Goal: Task Accomplishment & Management: Use online tool/utility

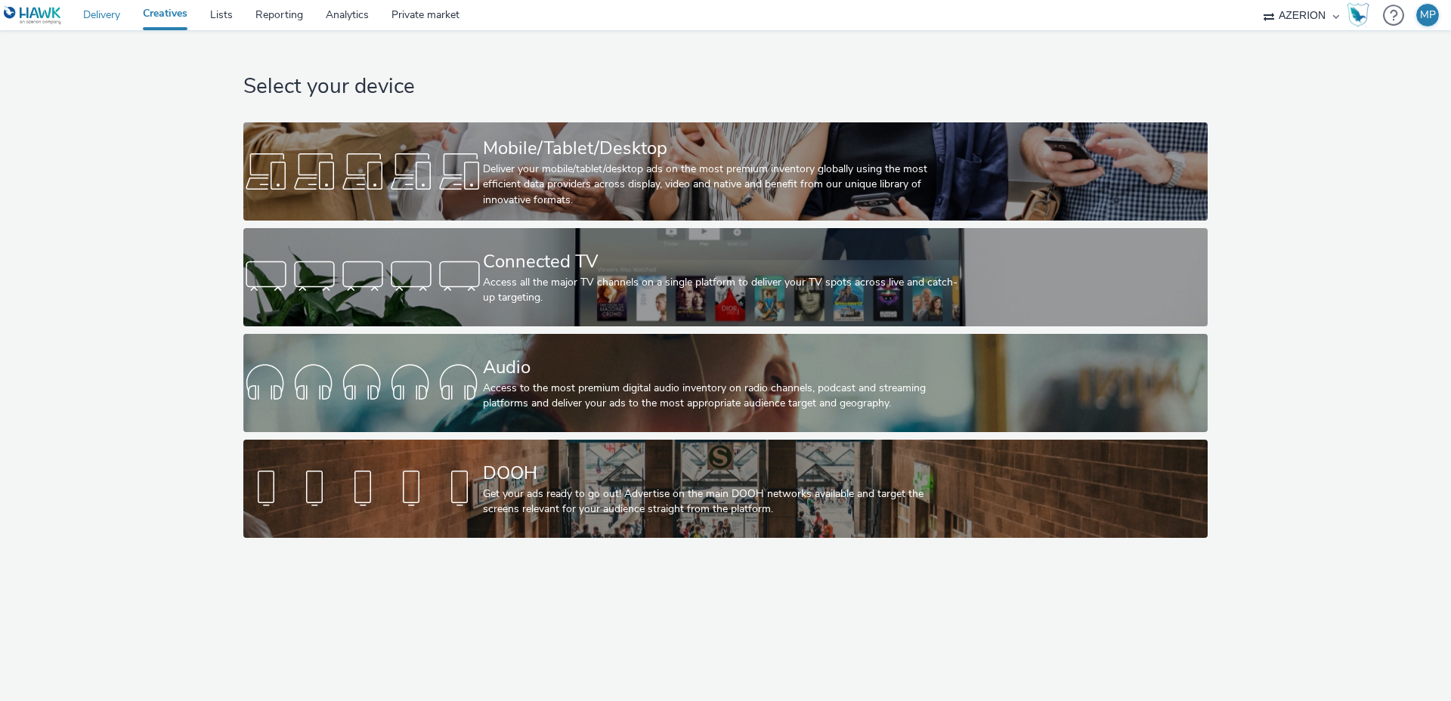
click at [101, 16] on link "Delivery" at bounding box center [102, 15] width 60 height 30
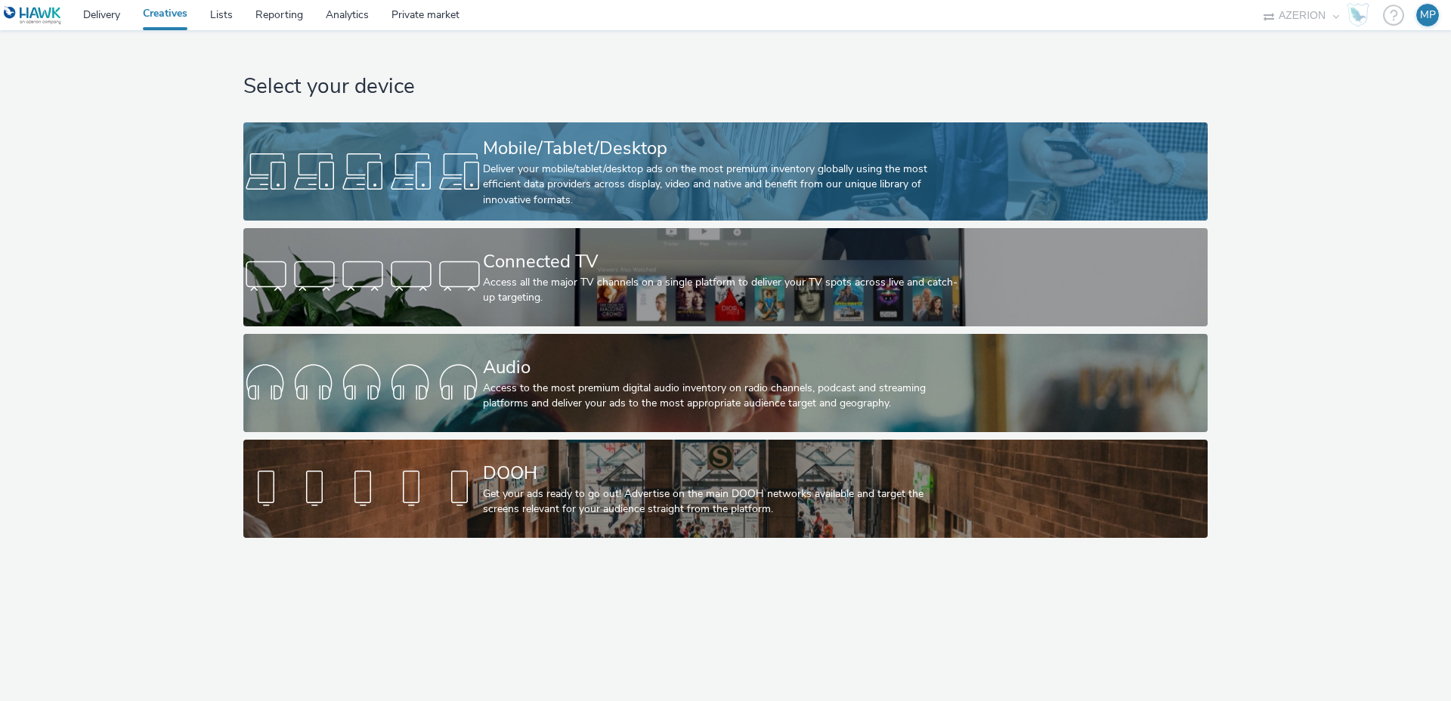
click at [543, 160] on div "Mobile/Tablet/Desktop" at bounding box center [722, 148] width 479 height 26
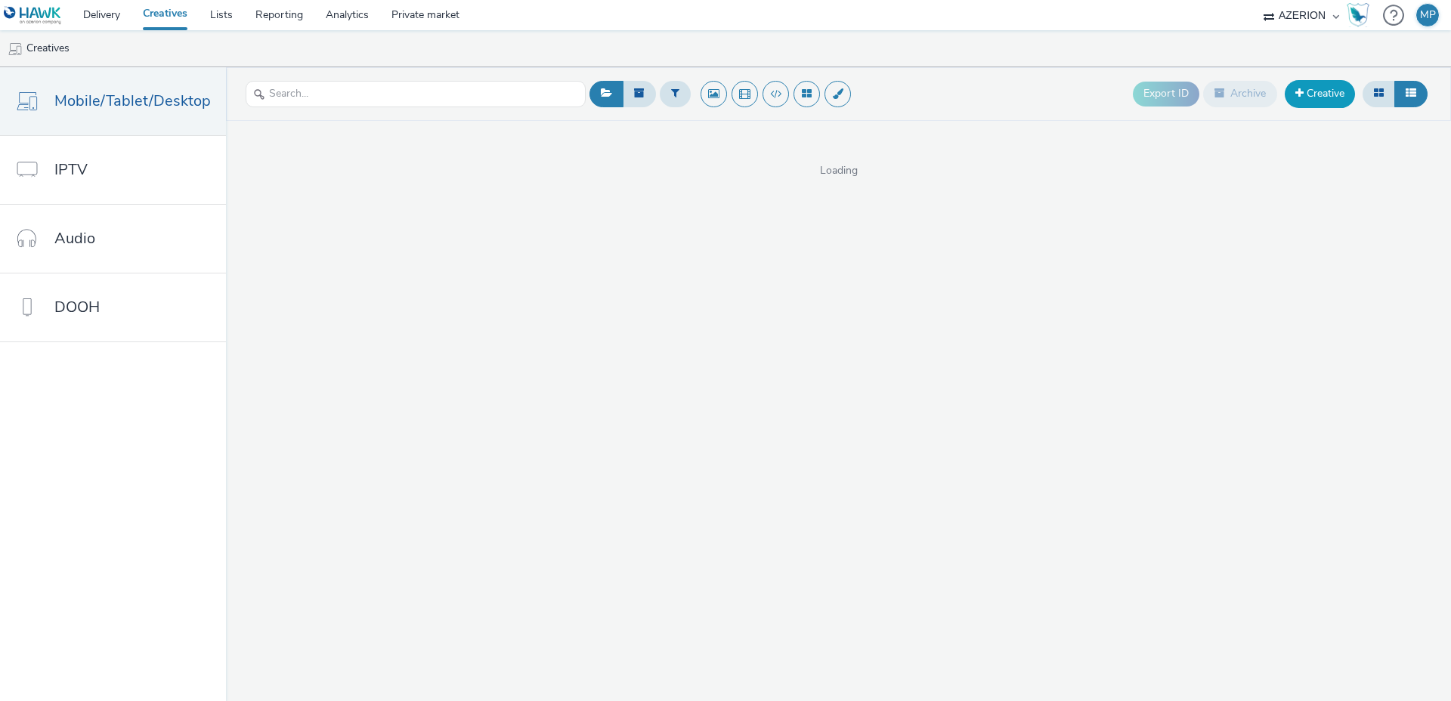
click at [1322, 85] on link "Creative" at bounding box center [1320, 93] width 70 height 27
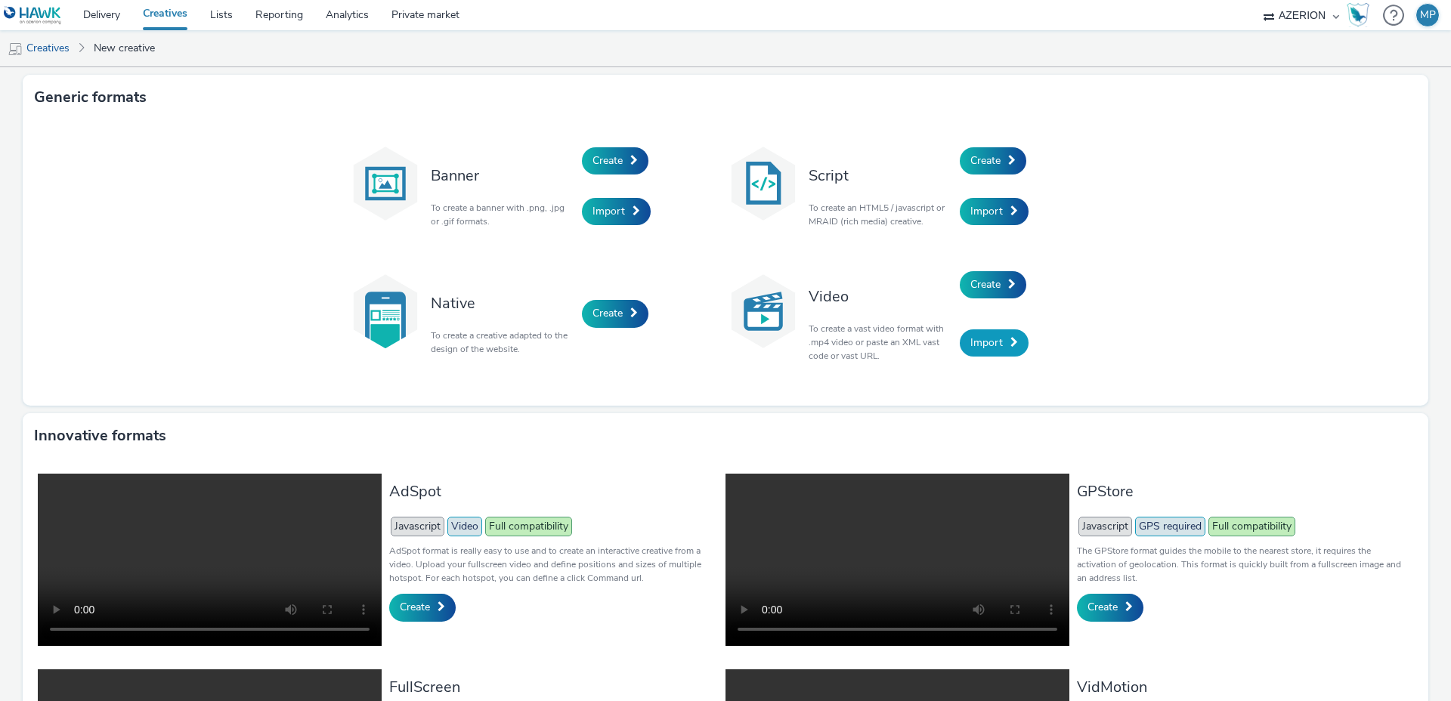
click at [991, 337] on span "Import" at bounding box center [987, 343] width 33 height 14
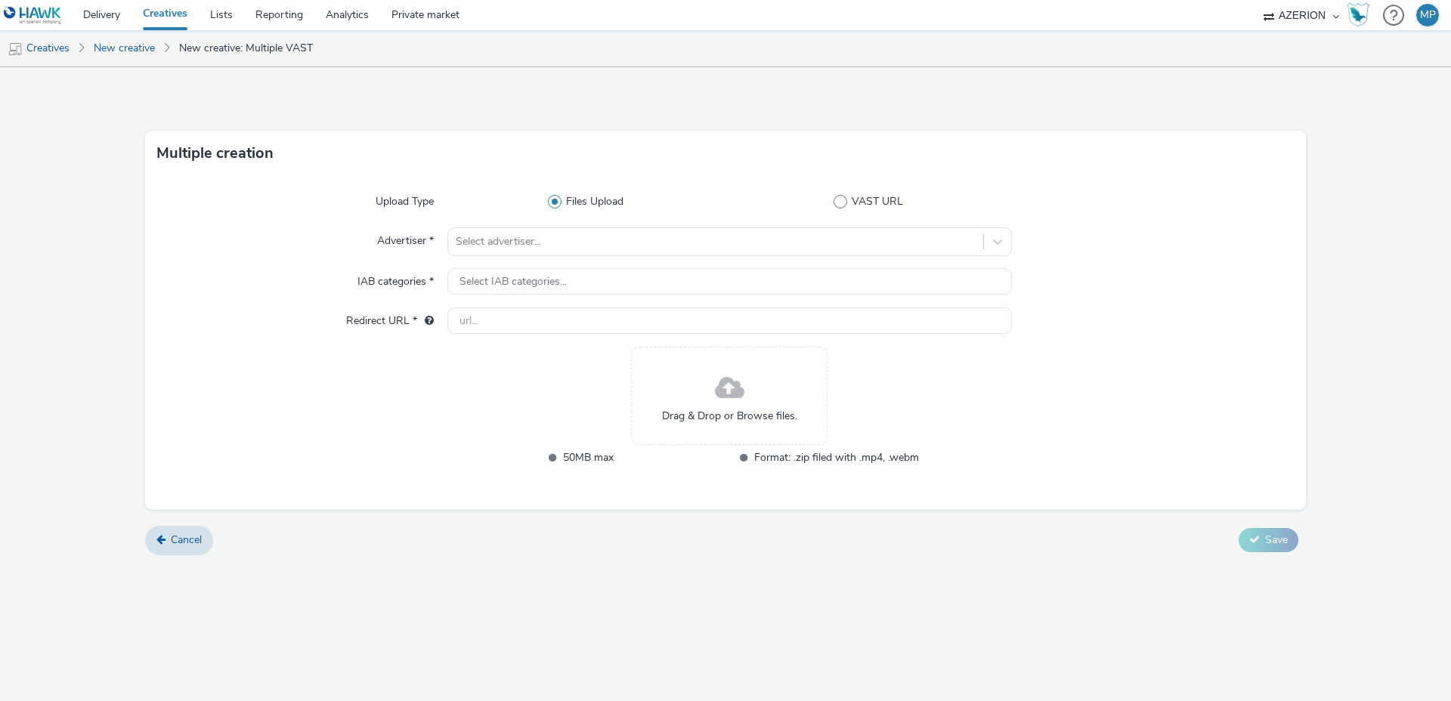
drag, startPoint x: 861, startPoint y: 199, endPoint x: 700, endPoint y: 212, distance: 161.6
click at [861, 199] on span "VAST URL" at bounding box center [877, 201] width 51 height 15
click at [867, 199] on input "VAST URL" at bounding box center [872, 202] width 10 height 10
radio input "false"
radio input "true"
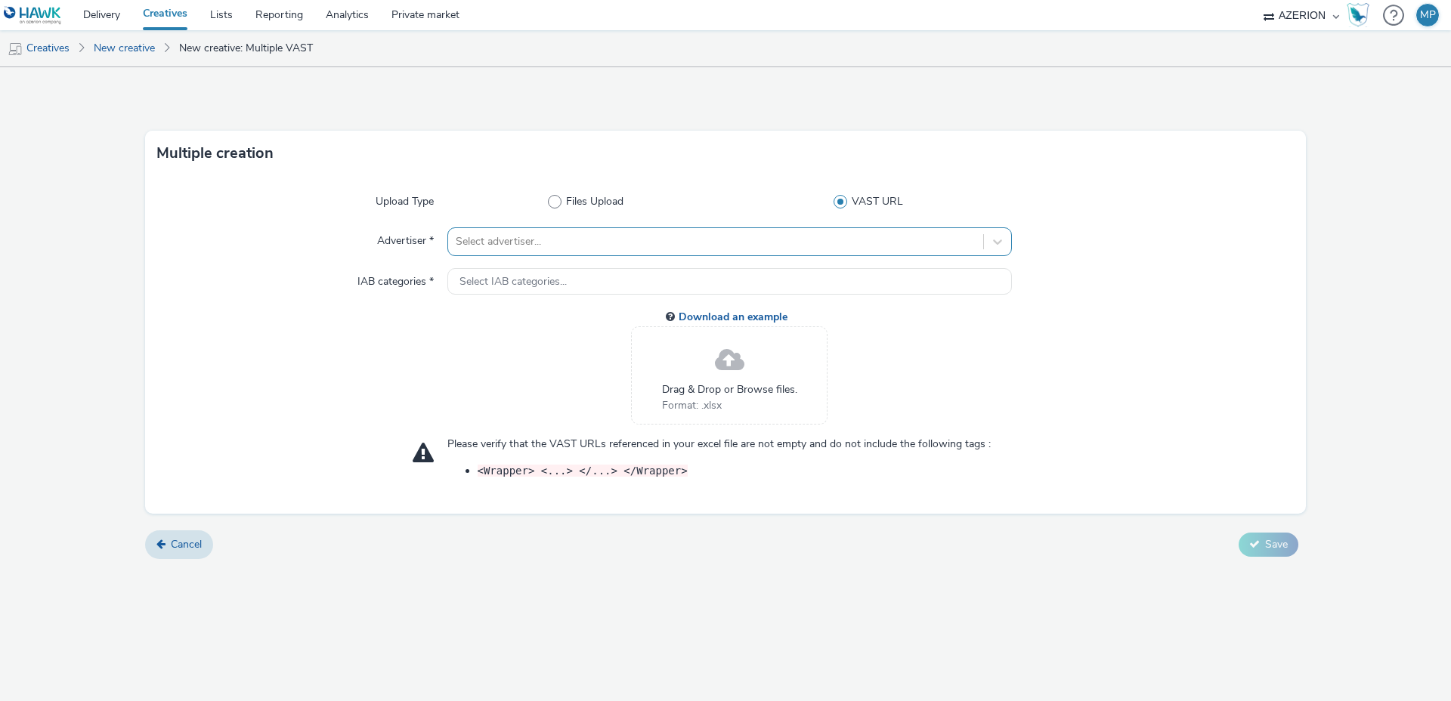
click at [590, 240] on div at bounding box center [716, 242] width 520 height 18
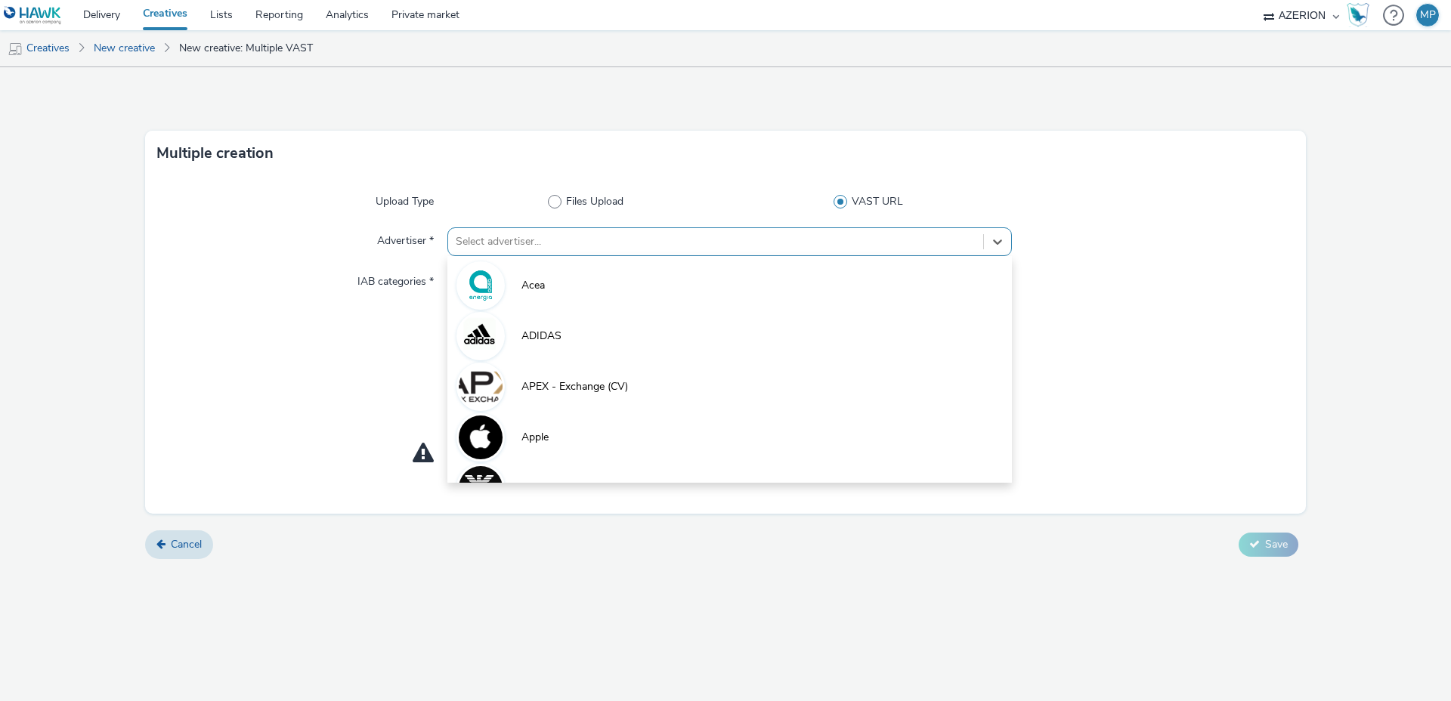
click at [567, 327] on li "ADIDAS" at bounding box center [729, 335] width 565 height 51
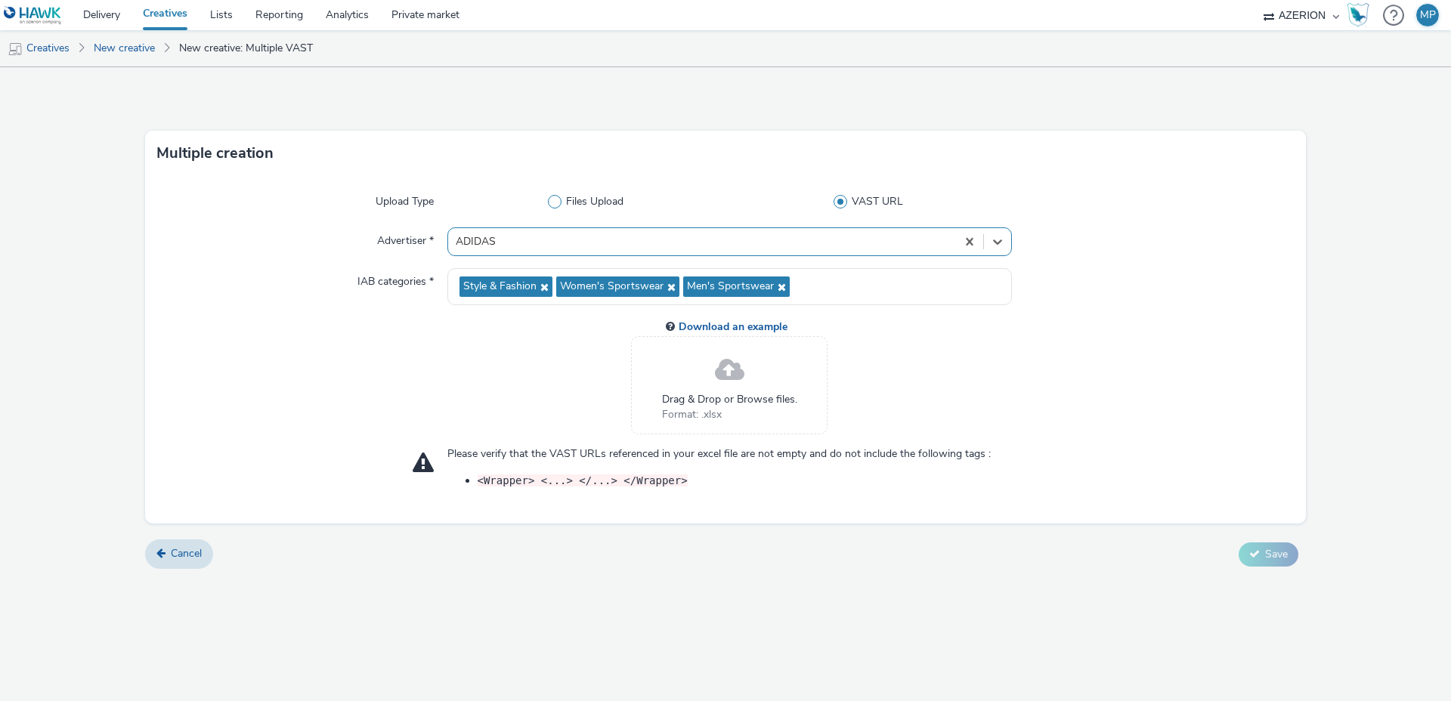
click at [575, 203] on span "Files Upload" at bounding box center [594, 201] width 57 height 15
click at [585, 203] on input "Files Upload" at bounding box center [590, 202] width 10 height 10
radio input "true"
radio input "false"
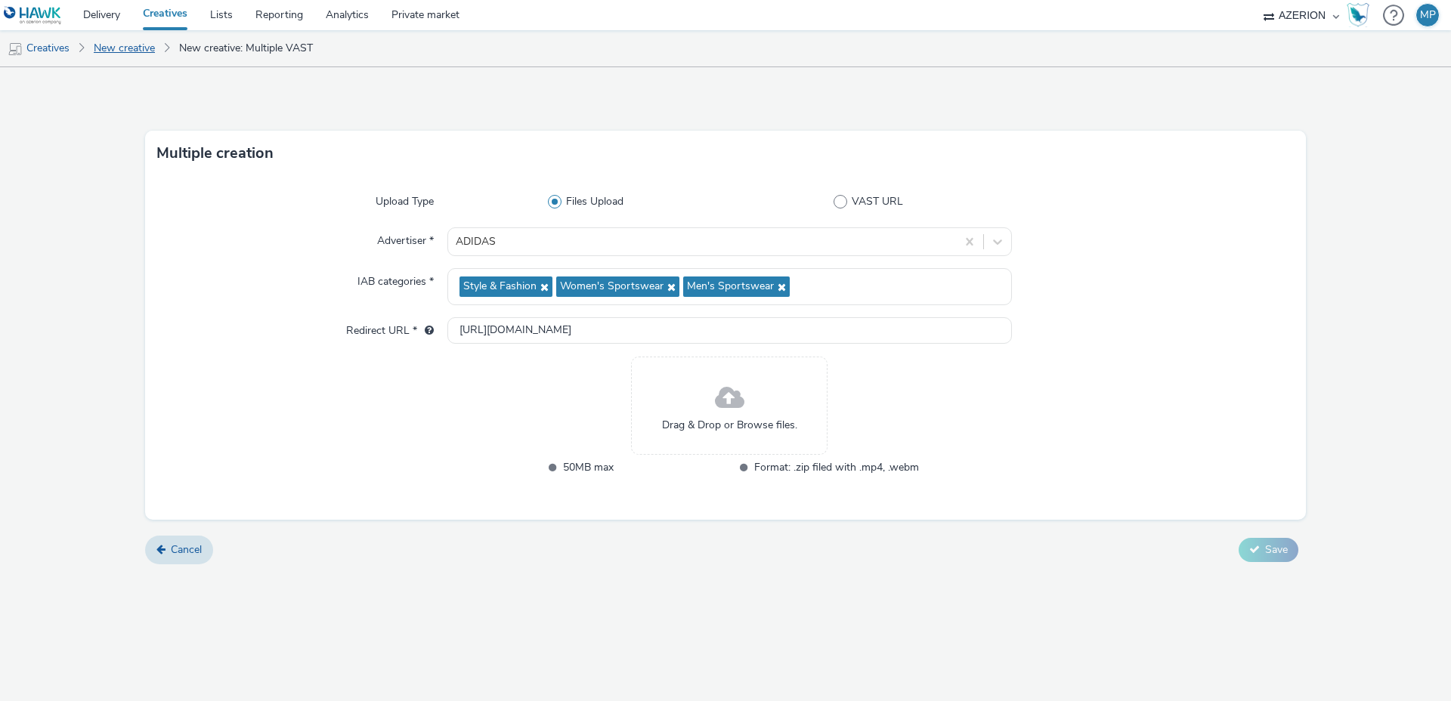
click at [112, 41] on link "New creative" at bounding box center [124, 48] width 76 height 36
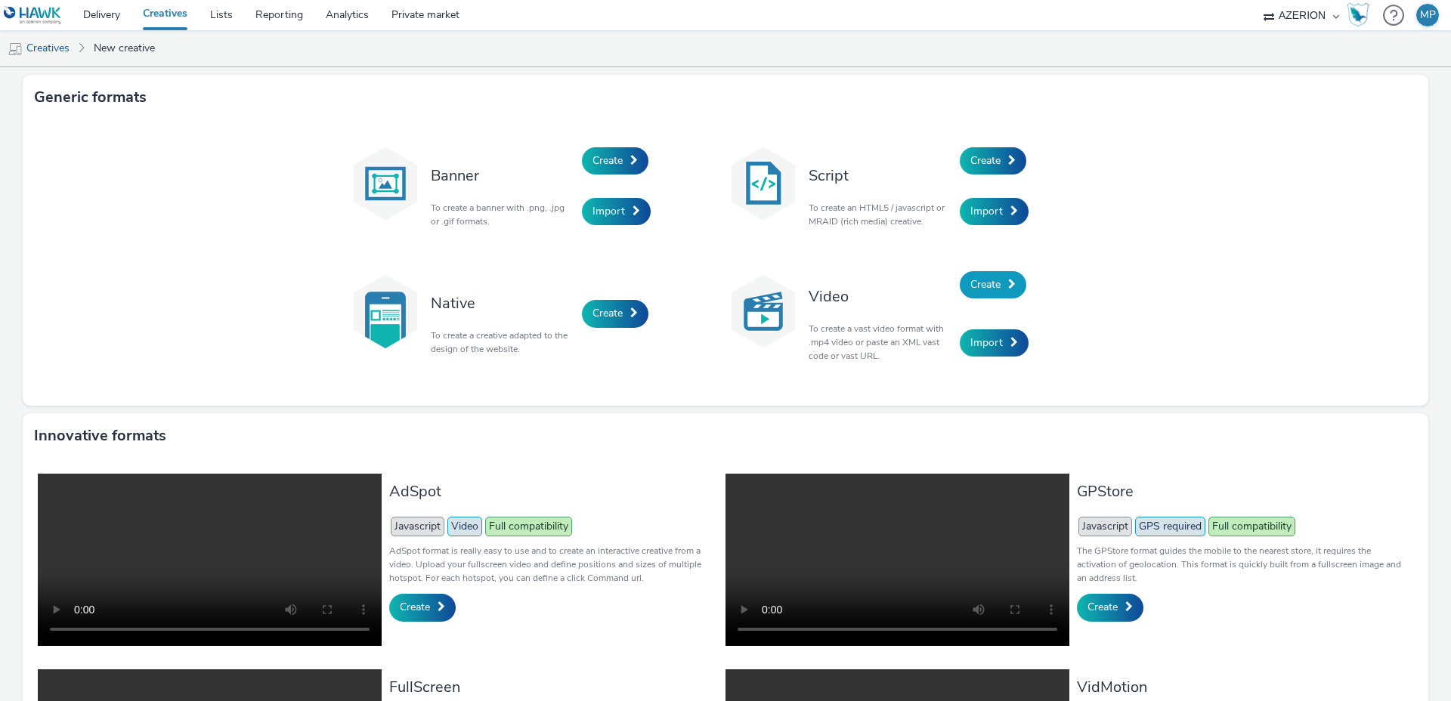
click at [974, 285] on span "Create" at bounding box center [986, 284] width 30 height 14
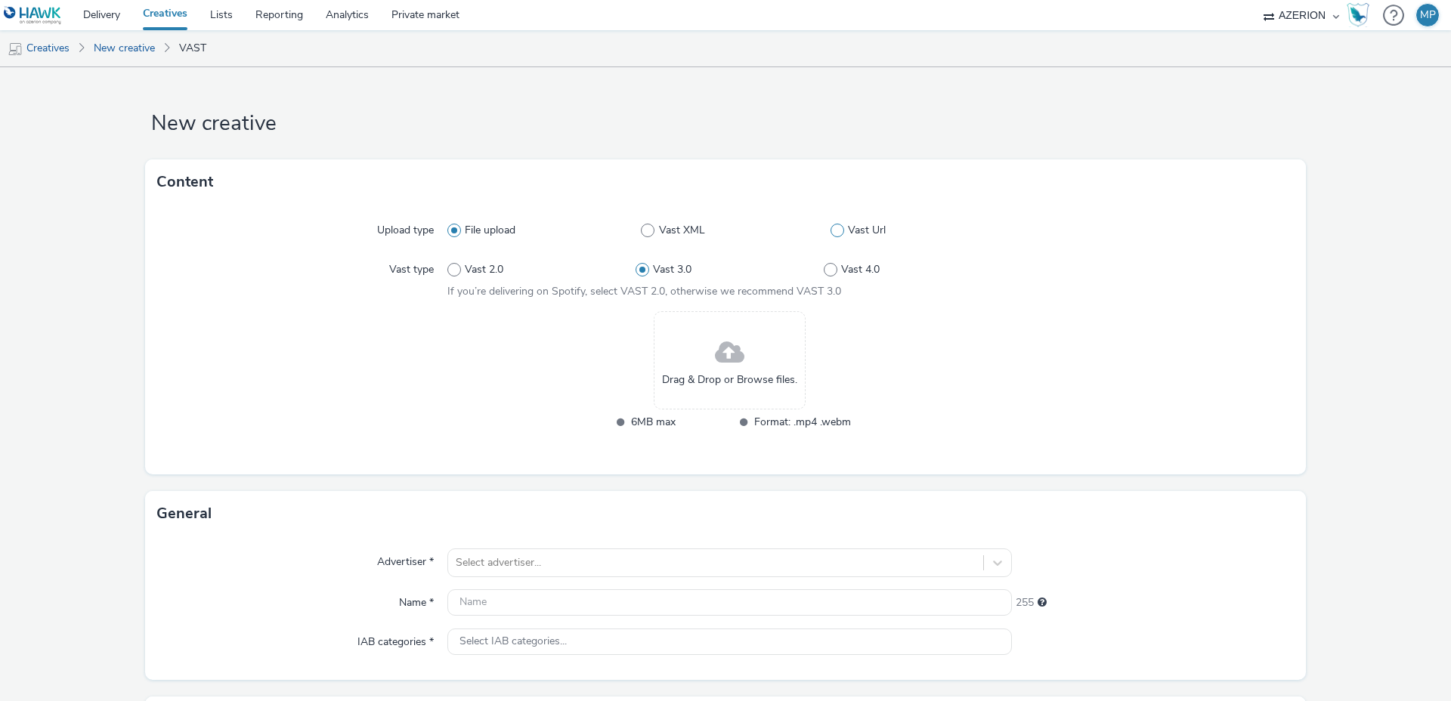
click at [833, 228] on span at bounding box center [838, 231] width 14 height 14
click at [833, 228] on input "Vast Url" at bounding box center [836, 231] width 10 height 10
radio input "false"
radio input "true"
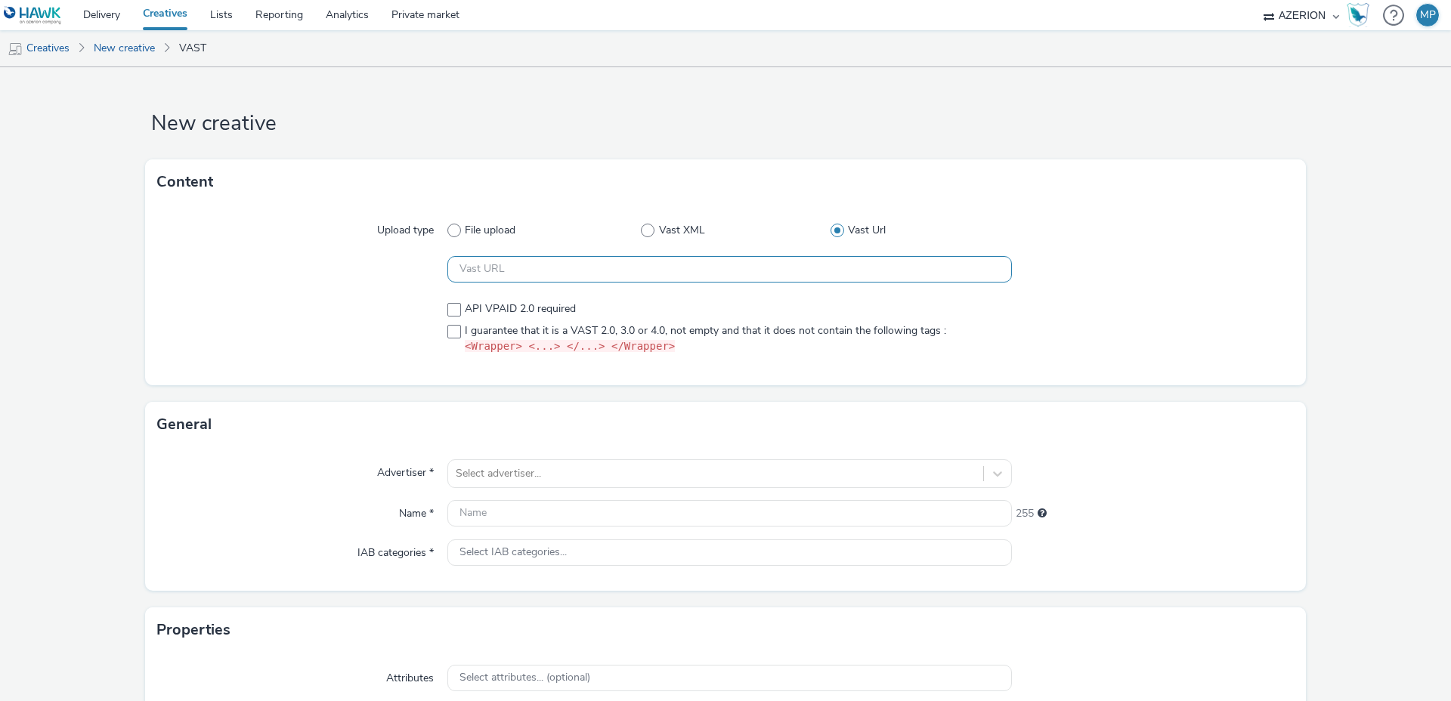
click at [605, 268] on input "text" at bounding box center [729, 269] width 565 height 26
paste input "https://ad.doubleclick.net/ddm/pfadx/N6311.3898982AZERION/B34222882.430512502;s…"
type input "https://ad.doubleclick.net/ddm/pfadx/N6311.3898982AZERION/B34222882.430512502;s…"
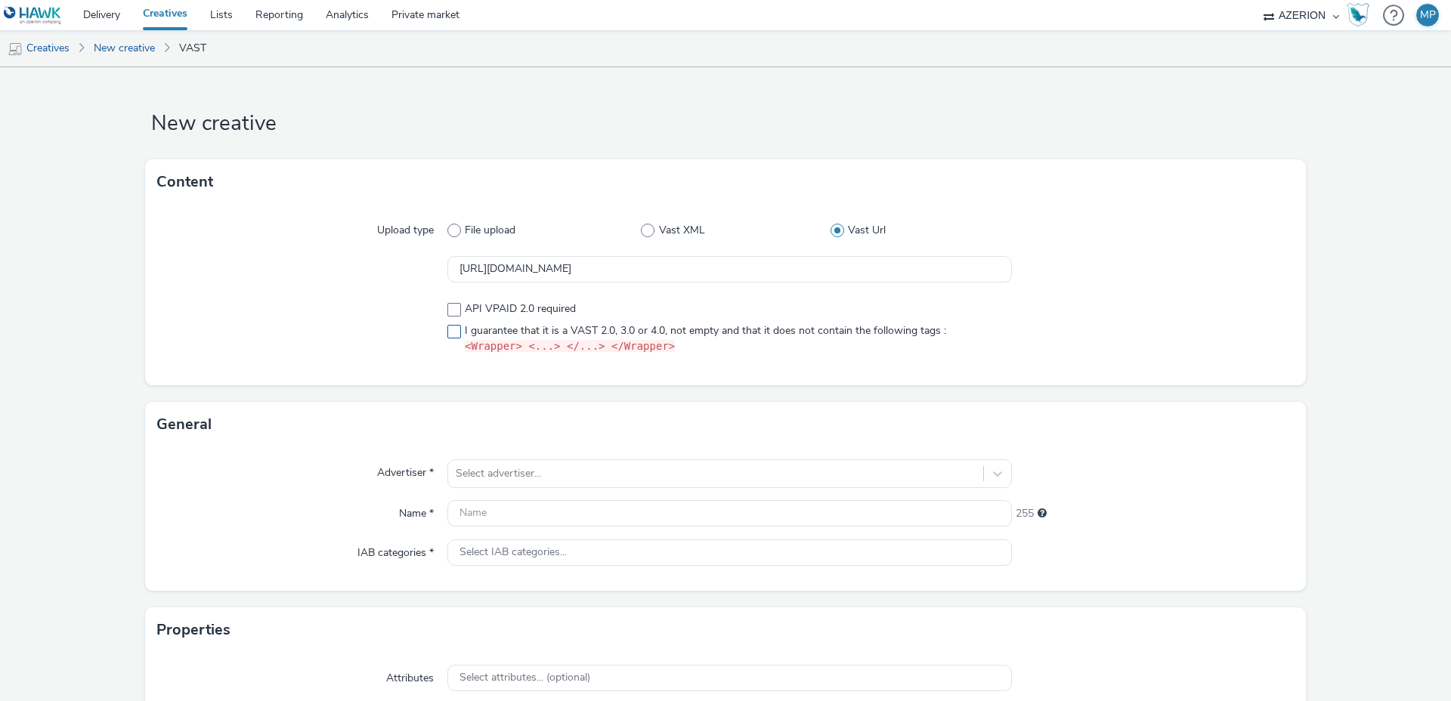
scroll to position [0, 0]
click at [455, 329] on span at bounding box center [454, 332] width 14 height 14
checkbox input "true"
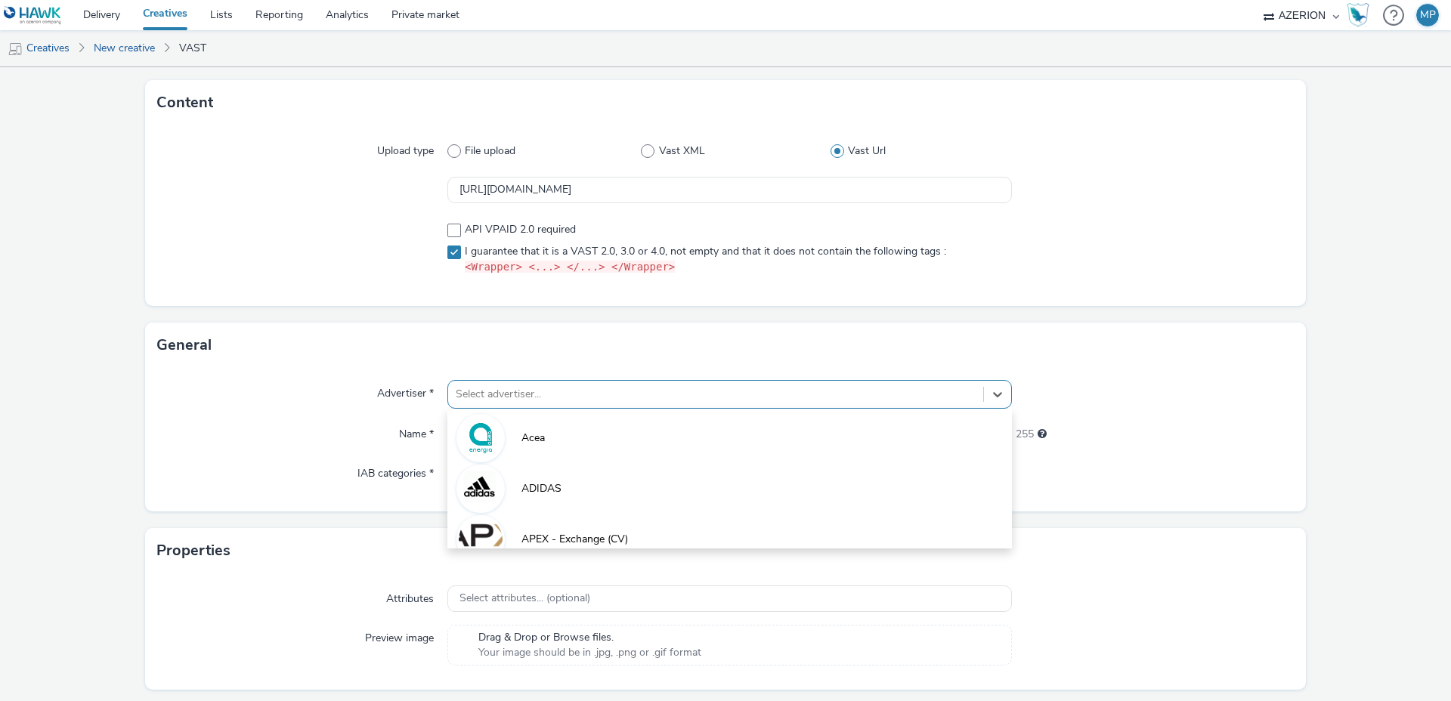
click at [528, 409] on div "option ADIDAS focused, 2 of 10. 10 results available. Use Up and Down to choose…" at bounding box center [729, 394] width 565 height 29
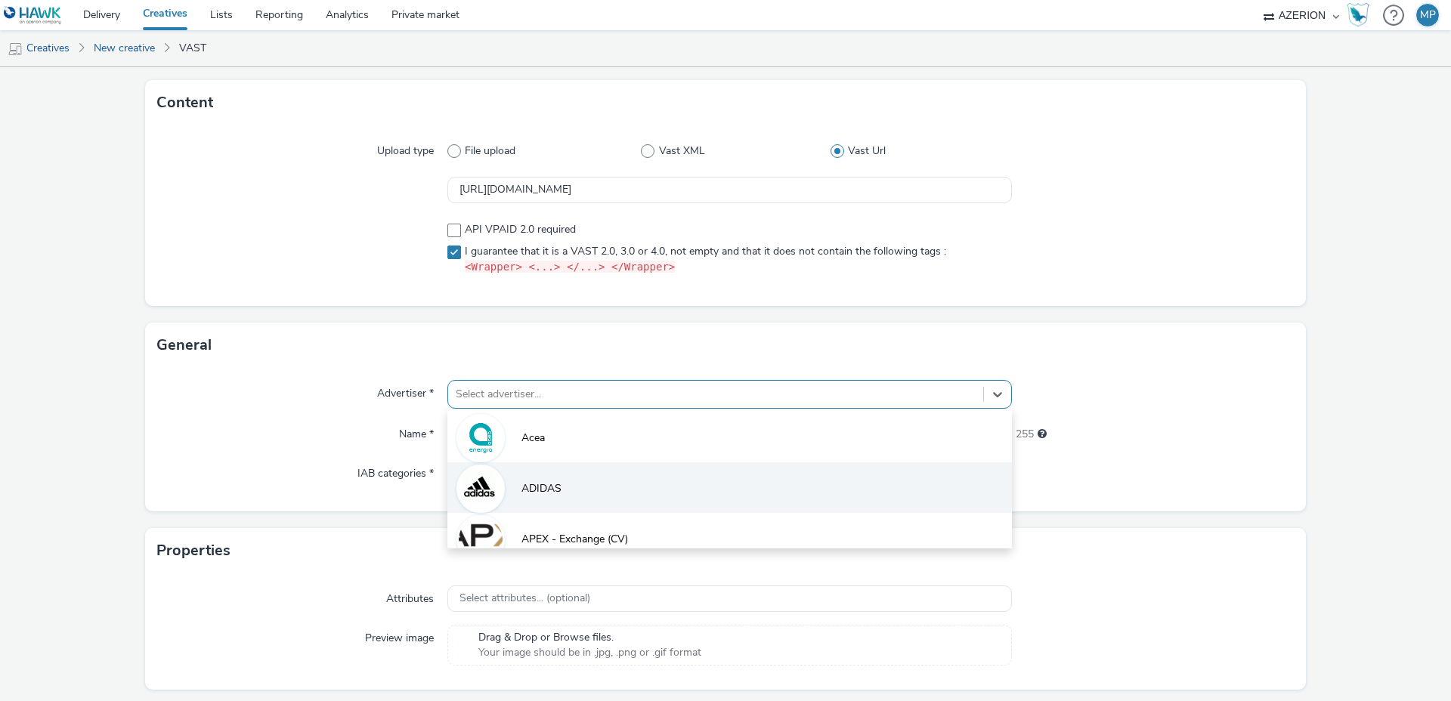
scroll to position [87, 0]
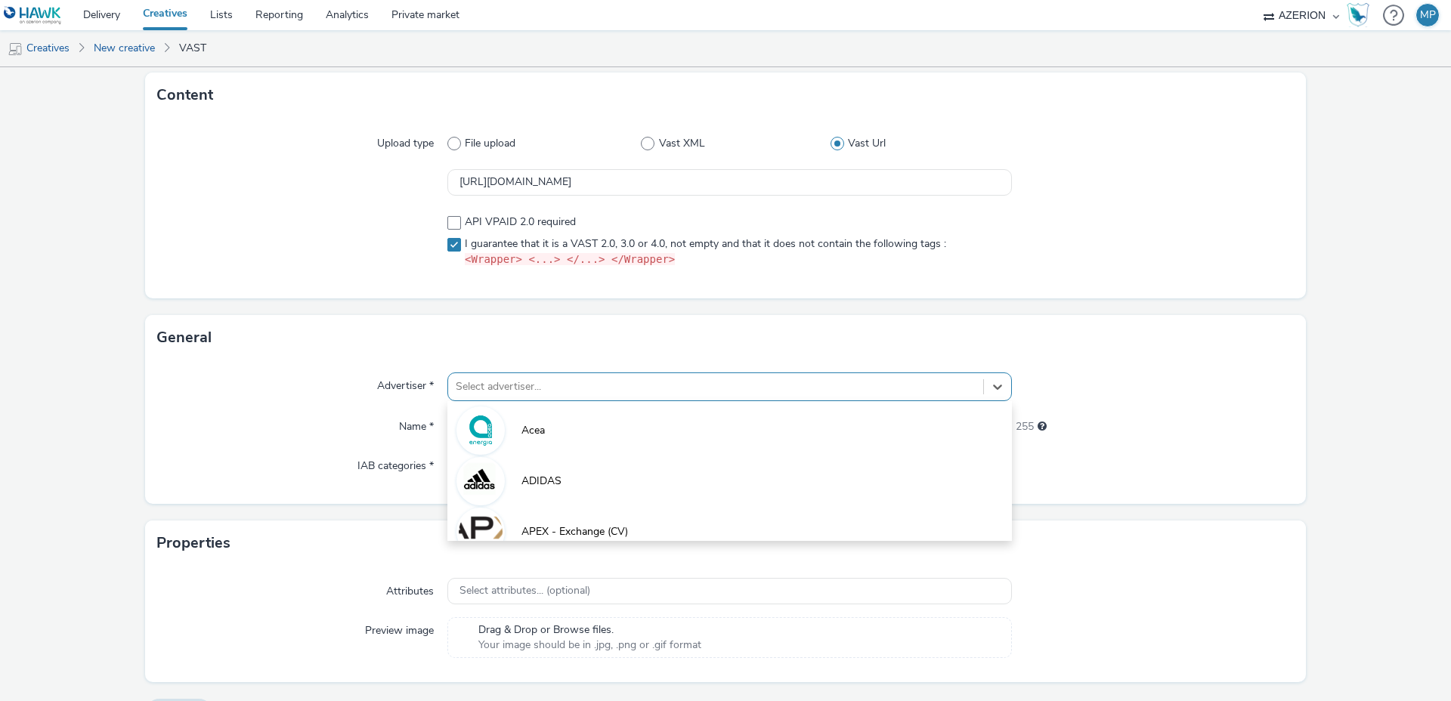
drag, startPoint x: 545, startPoint y: 475, endPoint x: 538, endPoint y: 472, distance: 7.8
click at [544, 475] on span "ADIDAS" at bounding box center [542, 481] width 40 height 15
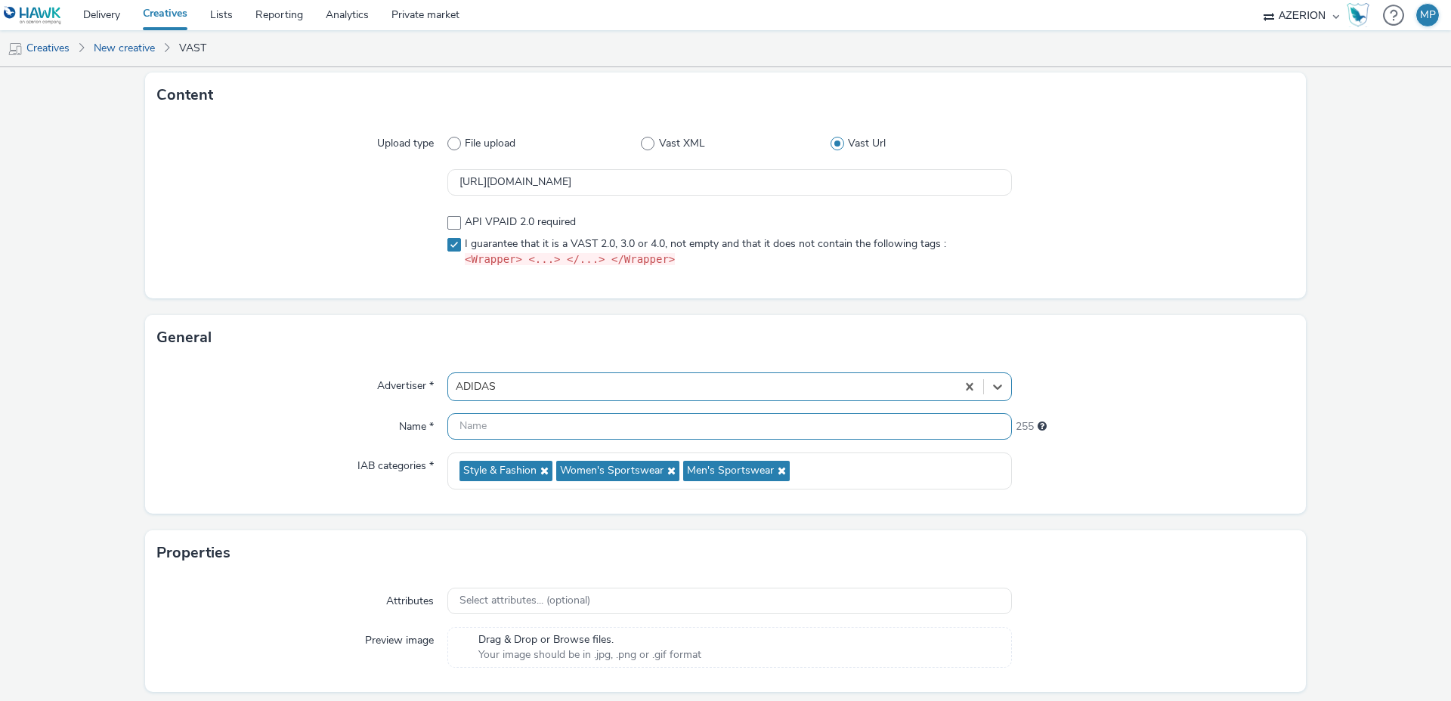
click at [519, 416] on input "text" at bounding box center [729, 426] width 565 height 26
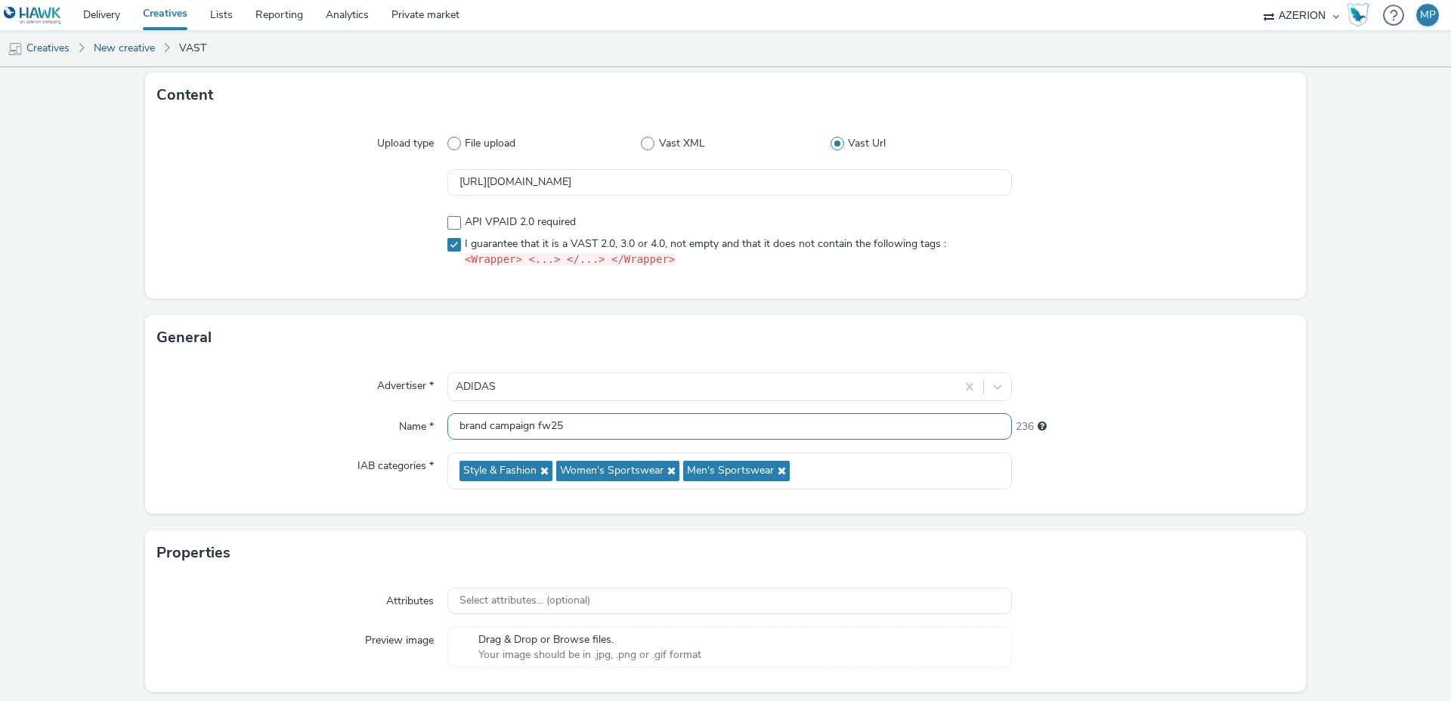
scroll to position [135, 0]
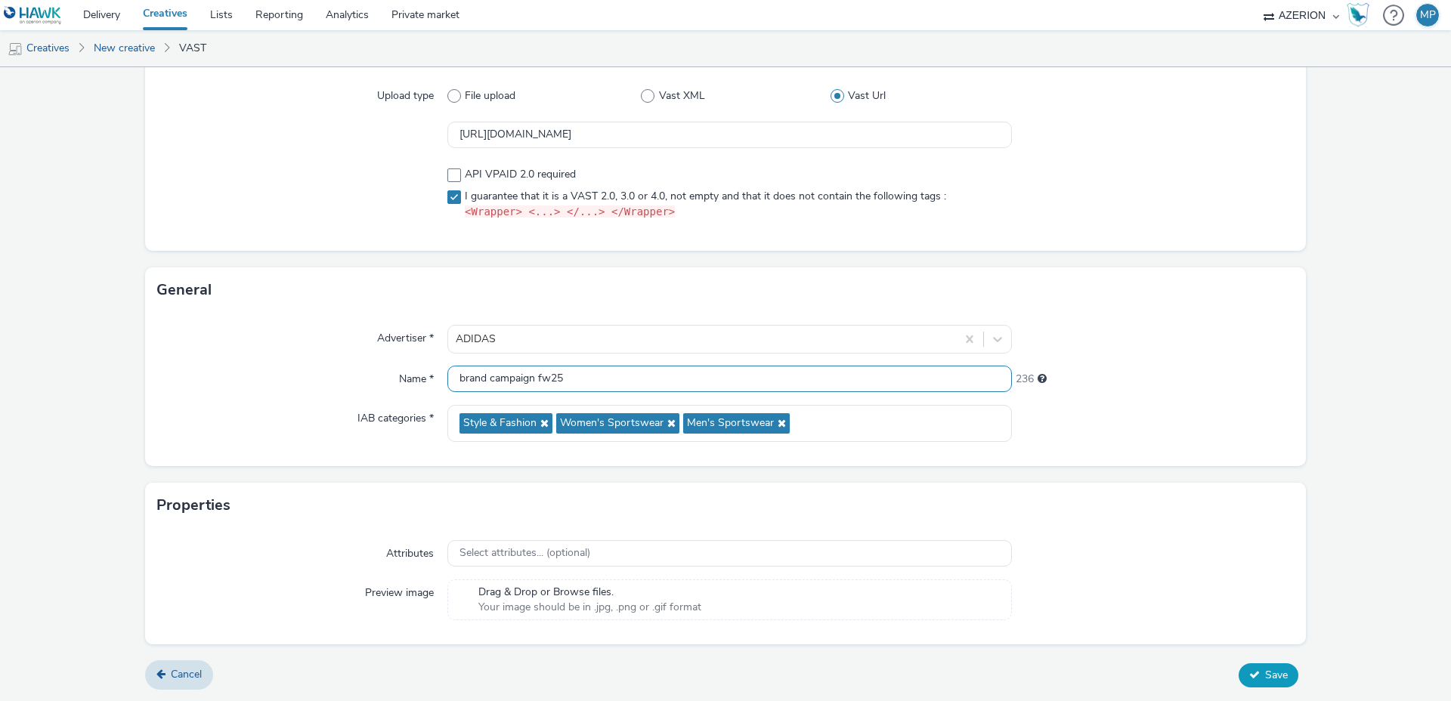
type input "brand campaign fw25"
click at [1279, 680] on span "Save" at bounding box center [1276, 675] width 23 height 14
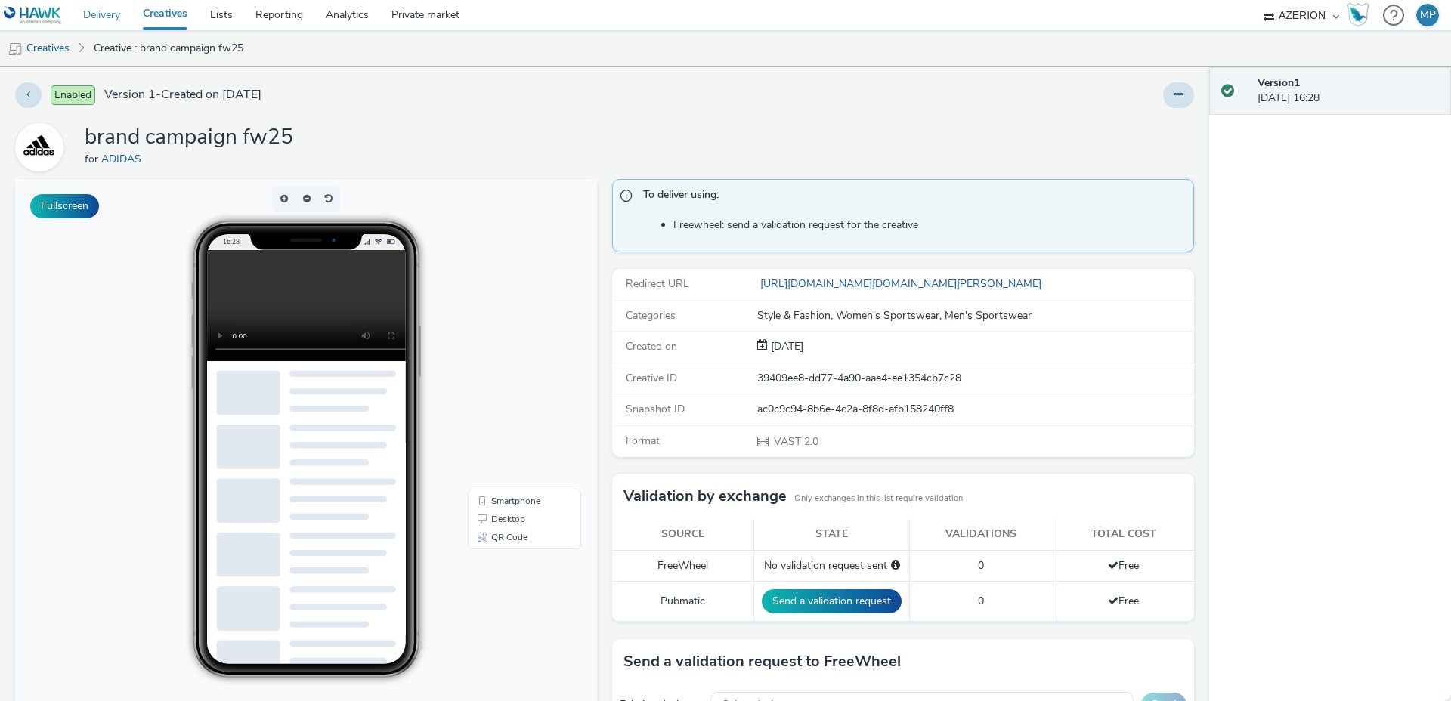
click at [93, 16] on link "Delivery" at bounding box center [102, 15] width 60 height 30
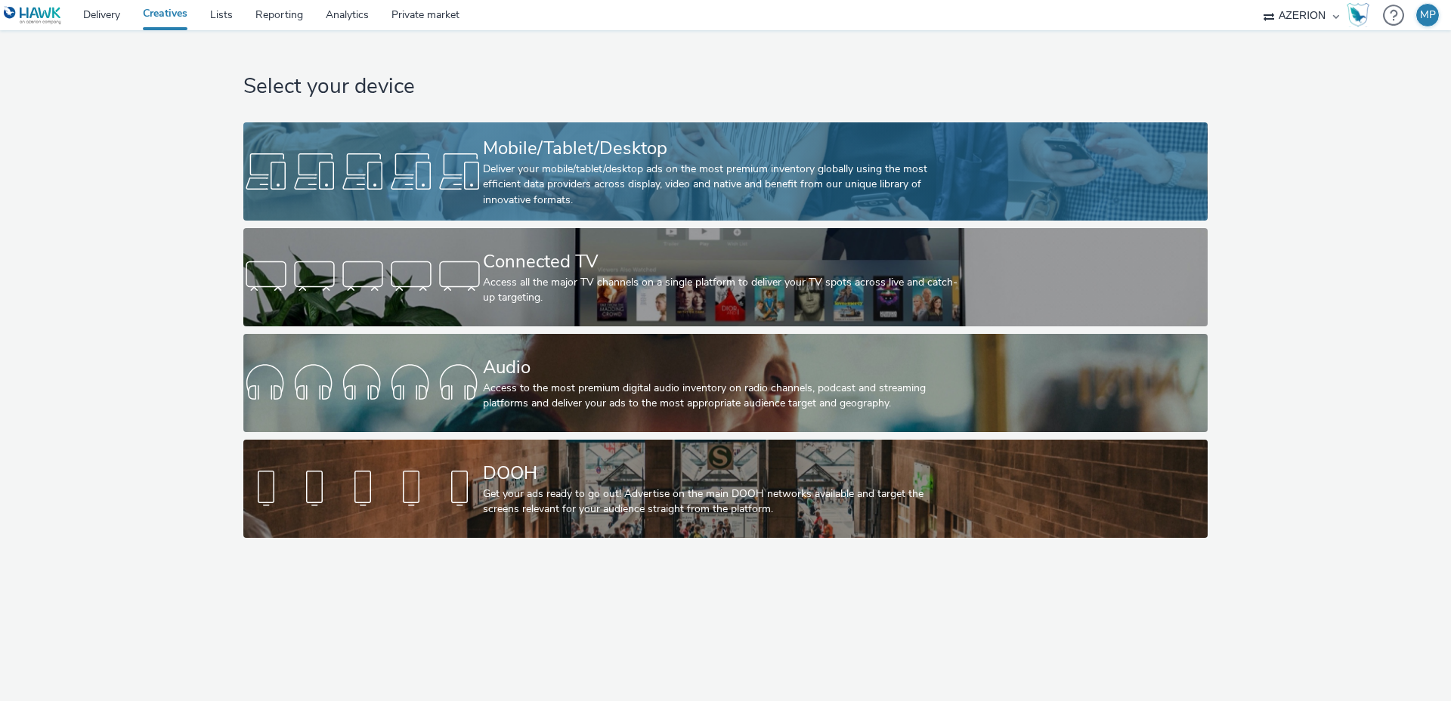
click at [367, 140] on link "Mobile/Tablet/Desktop Deliver your mobile/tablet/desktop ads on the most premiu…" at bounding box center [725, 171] width 964 height 98
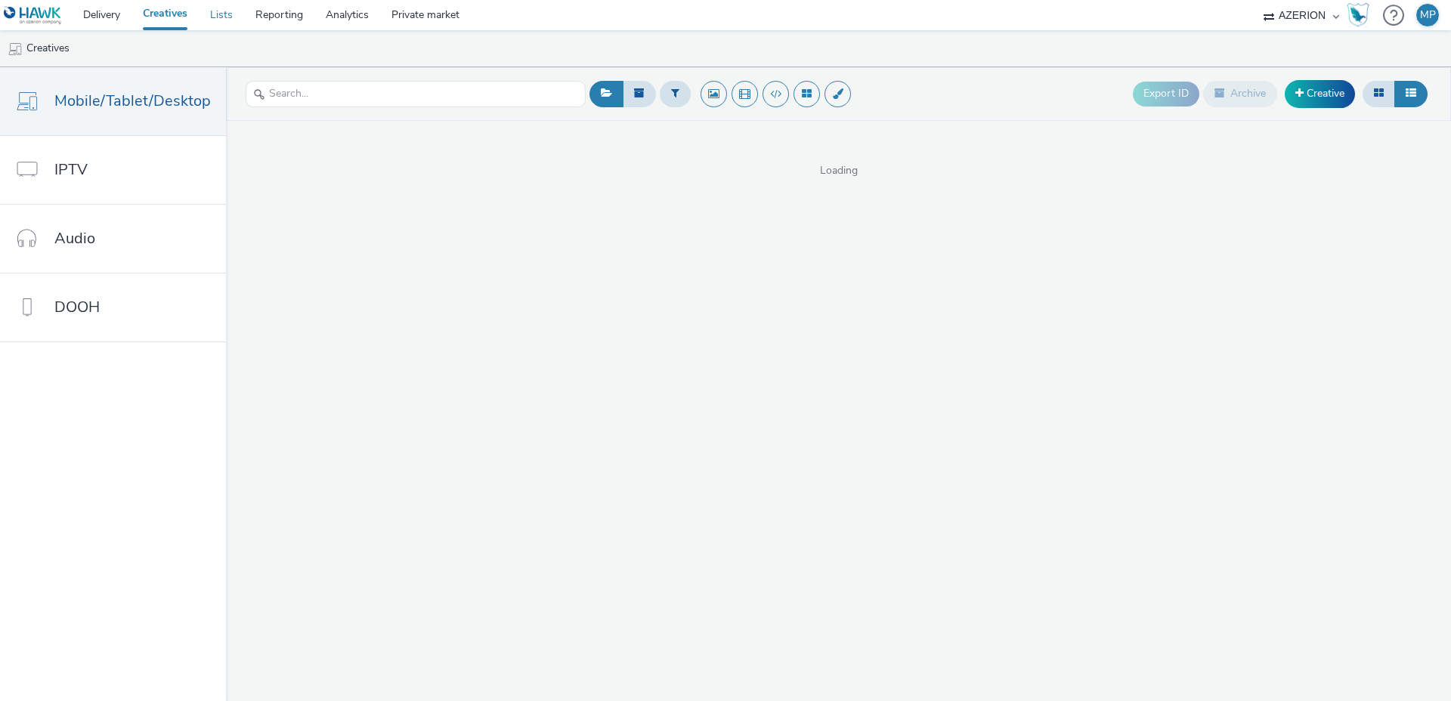
click at [231, 21] on link "Lists" at bounding box center [221, 15] width 45 height 30
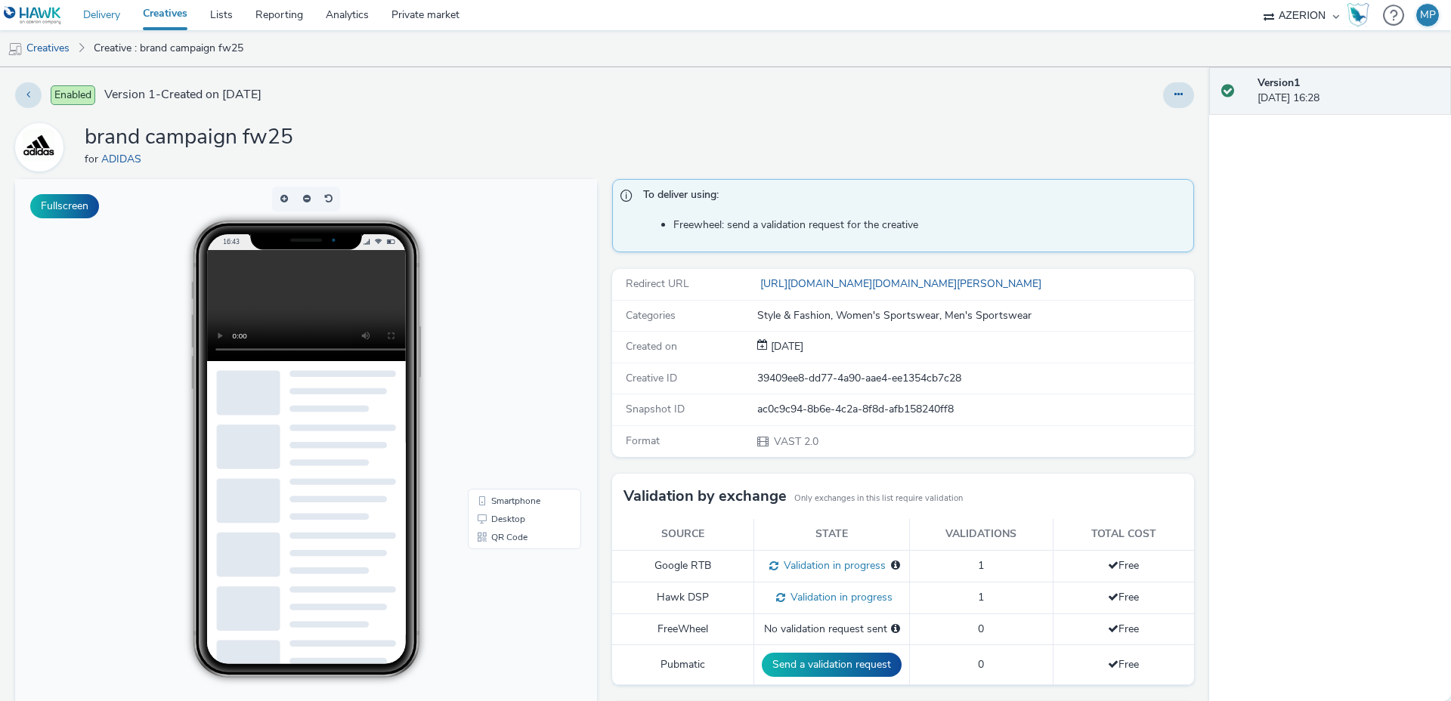
click at [106, 16] on link "Delivery" at bounding box center [102, 15] width 60 height 30
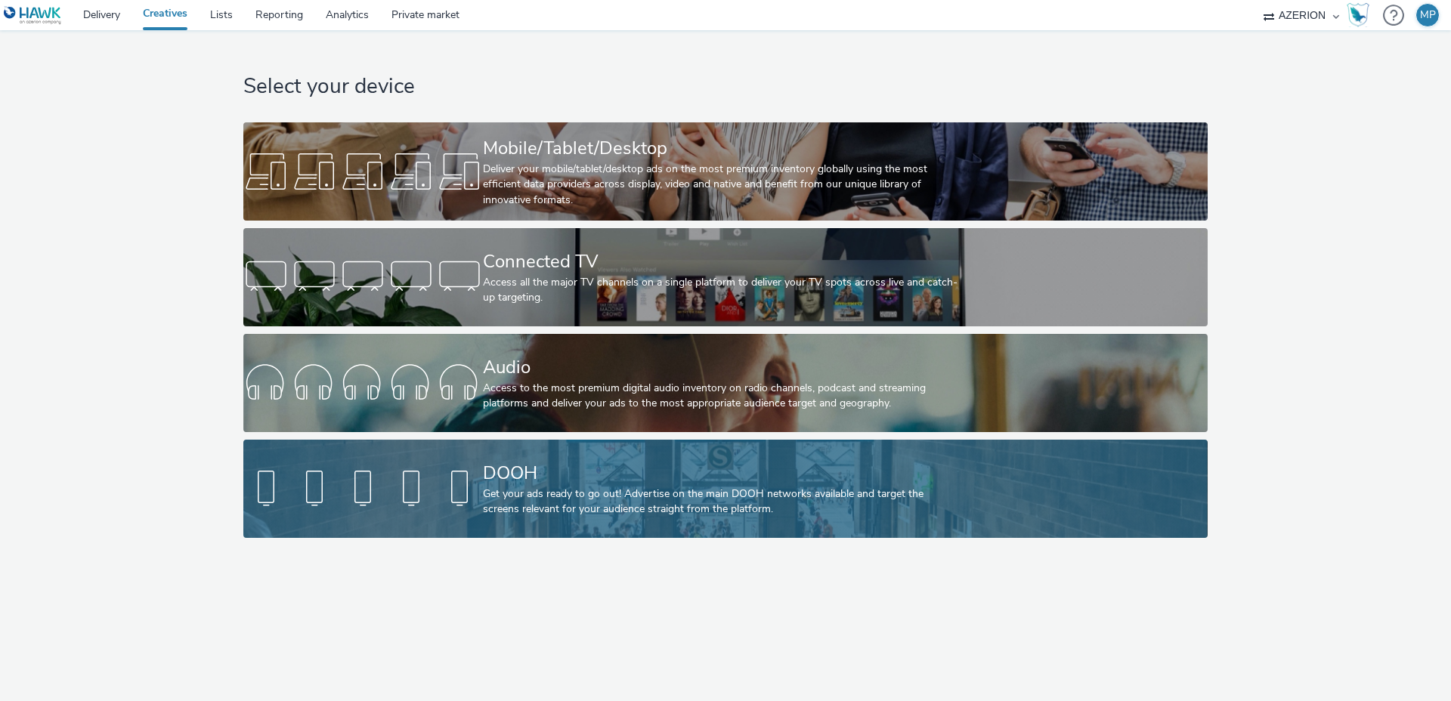
click at [579, 447] on div "DOOH Get your ads ready to go out! Advertise on the main DOOH networks availabl…" at bounding box center [722, 489] width 479 height 98
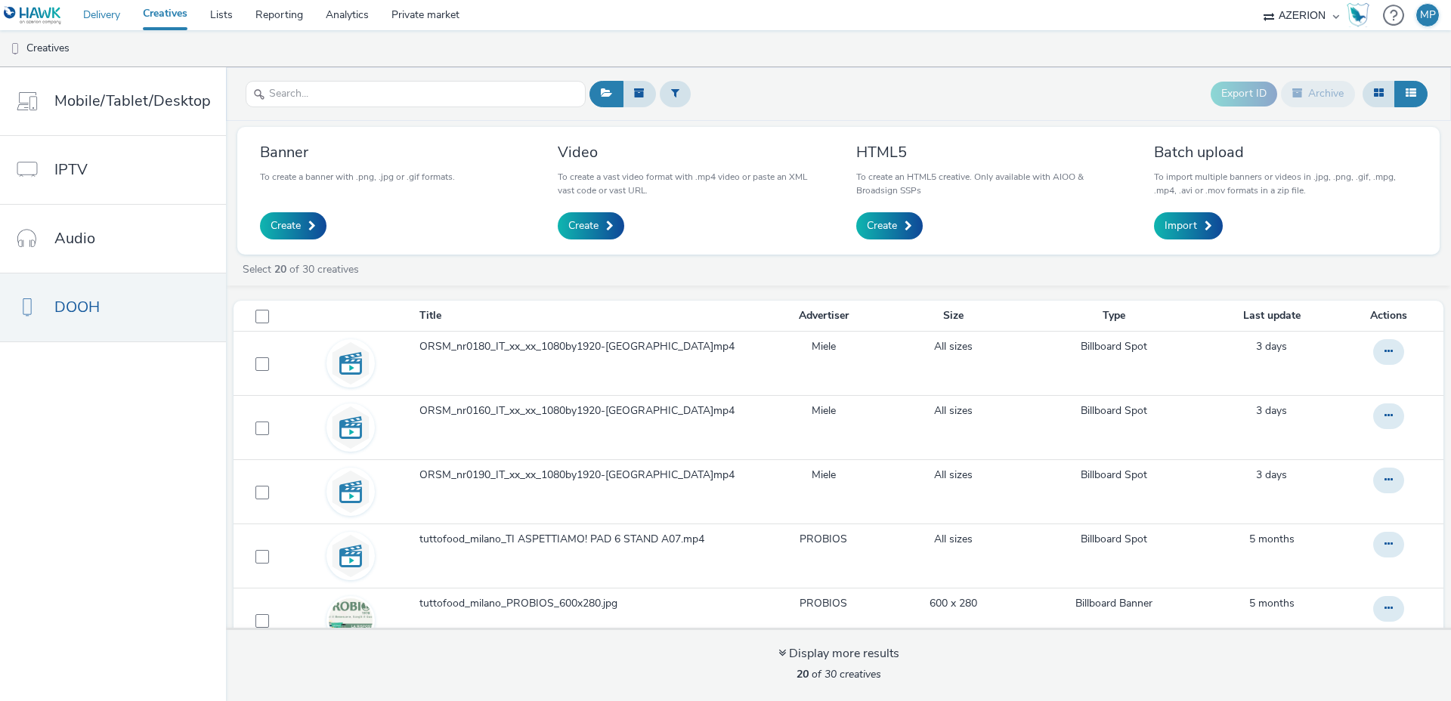
click at [113, 14] on link "Delivery" at bounding box center [102, 15] width 60 height 30
